Goal: Information Seeking & Learning: Learn about a topic

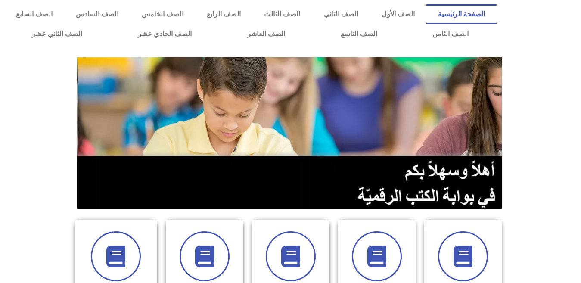
scroll to position [248, 0]
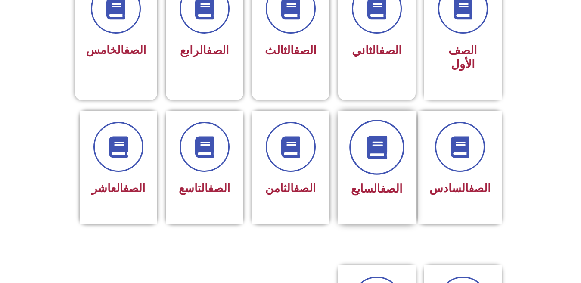
click at [360, 139] on span at bounding box center [376, 147] width 55 height 55
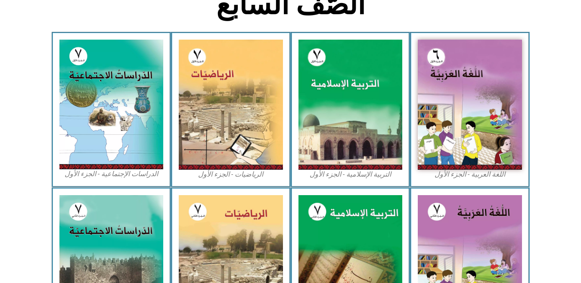
scroll to position [248, 0]
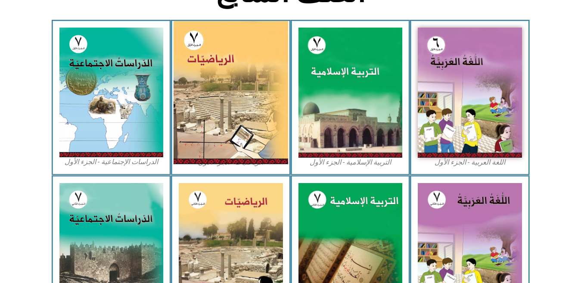
click at [234, 93] on img at bounding box center [230, 92] width 115 height 143
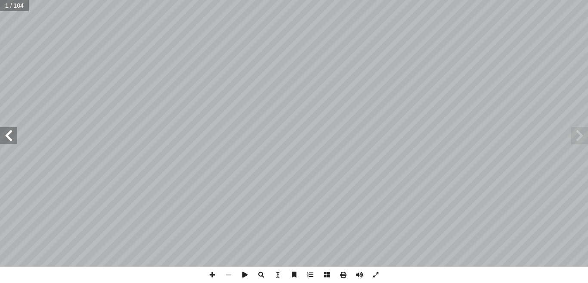
click at [6, 139] on span at bounding box center [8, 135] width 17 height 17
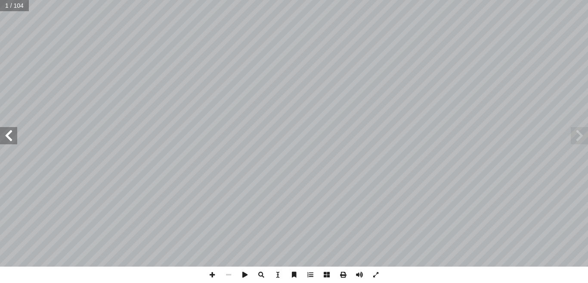
click at [6, 139] on span at bounding box center [8, 135] width 17 height 17
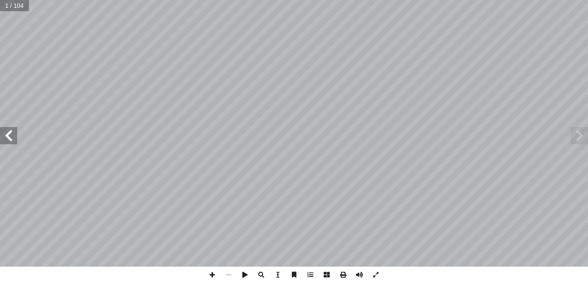
click at [6, 139] on span at bounding box center [8, 135] width 17 height 17
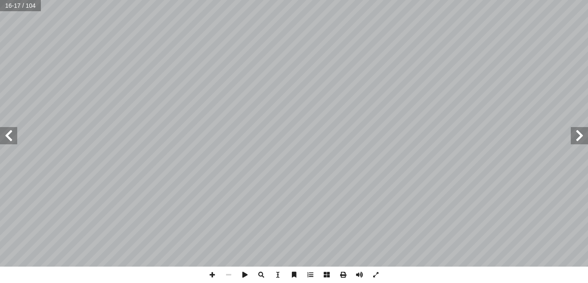
click at [6, 139] on span at bounding box center [8, 135] width 17 height 17
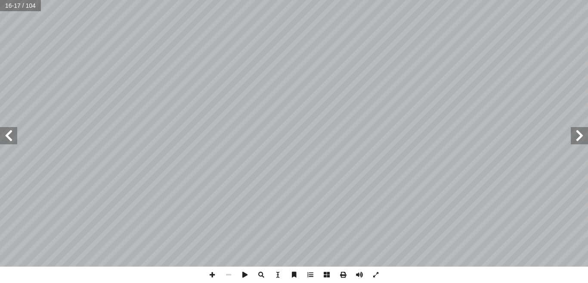
click at [6, 139] on span at bounding box center [8, 135] width 17 height 17
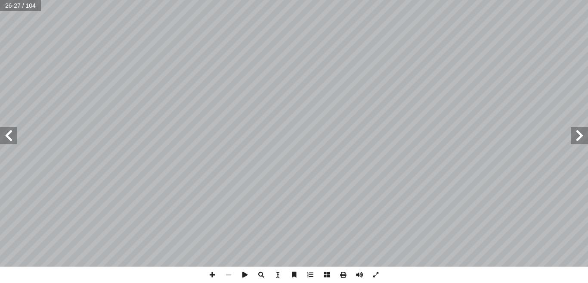
click at [0, 140] on span at bounding box center [8, 135] width 17 height 17
click at [210, 278] on span at bounding box center [212, 274] width 16 height 16
click at [225, 271] on span at bounding box center [228, 274] width 16 height 16
click at [231, 273] on span at bounding box center [228, 274] width 16 height 16
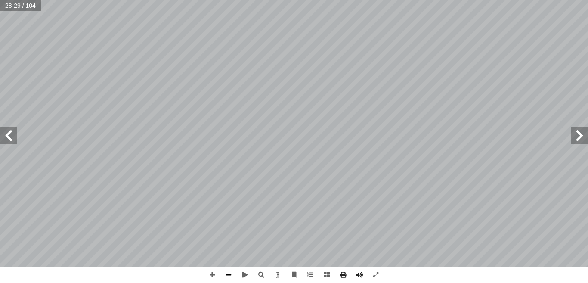
click at [231, 273] on span at bounding box center [228, 274] width 16 height 16
click at [579, 138] on span at bounding box center [579, 135] width 17 height 17
click at [215, 269] on span at bounding box center [212, 274] width 16 height 16
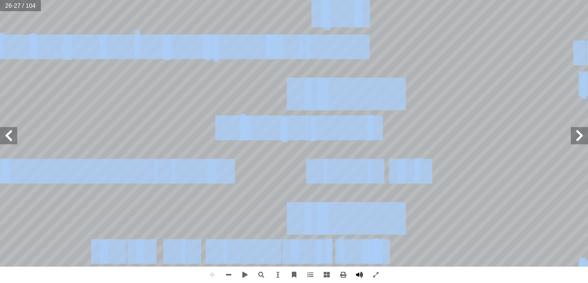
click at [355, 268] on div "22 ____ = ___ + ___ + ___ + ___ + ٢ - + ٢ - : ّ ن أ � ُ حظ � ل أ � _____: ٍ د ّ…" at bounding box center [294, 141] width 588 height 283
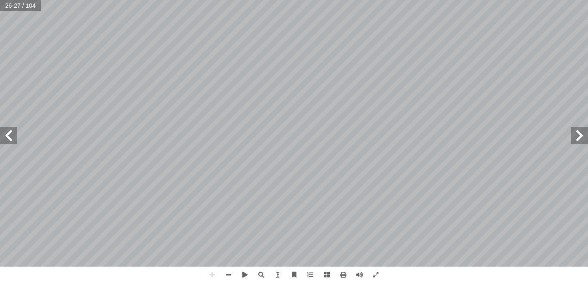
click at [330, 0] on html "الصفحة الرئيسية الصف الأول الصف الثاني الصف الثالث الصف الرابع الصف الخامس الصف…" at bounding box center [294, 39] width 588 height 78
click at [0, 134] on span at bounding box center [8, 135] width 17 height 17
click at [28, 0] on html "الصفحة الرئيسية الصف الأول الصف الثاني الصف الثالث الصف الرابع الصف الخامس الصف…" at bounding box center [294, 39] width 588 height 78
click at [354, 78] on html "الصفحة الرئيسية الصف الأول الصف الثاني الصف الثالث الصف الرابع الصف الخامس الصف…" at bounding box center [294, 39] width 588 height 78
